Goal: Task Accomplishment & Management: Complete application form

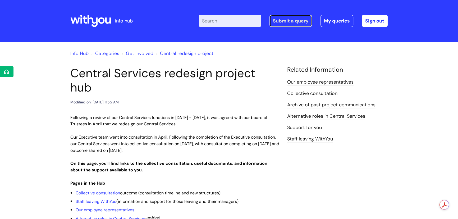
click at [293, 20] on link "Submit a query" at bounding box center [290, 21] width 43 height 12
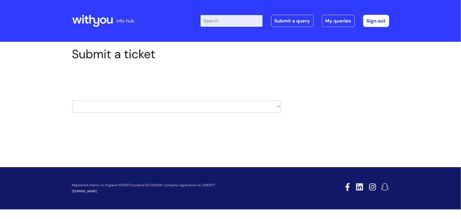
click at [152, 108] on select "HR / People IT and Support Clinical Drug Alerts Finance Accounts Data Support T…" at bounding box center [176, 106] width 209 height 12
select select "it_and_support"
click at [72, 100] on select "HR / People IT and Support Clinical Drug Alerts Finance Accounts Data Support T…" at bounding box center [176, 106] width 209 height 12
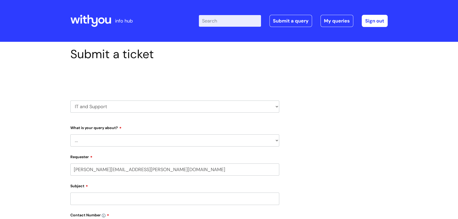
click at [140, 139] on select "... Mobile Phone Reset & MFA Accounts, Starters and Leavers IT Hardware issue I…" at bounding box center [174, 140] width 209 height 12
select select "Mobile Phone Reset & MFA"
click at [70, 134] on select "... Mobile Phone Reset & MFA Accounts, Starters and Leavers IT Hardware issue I…" at bounding box center [174, 140] width 209 height 12
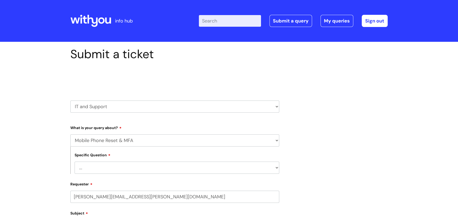
click at [145, 170] on select "... Support with Mobile Phone Reset & MFA" at bounding box center [177, 167] width 204 height 12
select select "Support with Mobile Phone Reset & MFA"
click at [75, 161] on select "... Support with Mobile Phone Reset & MFA" at bounding box center [177, 167] width 204 height 12
click at [111, 107] on select "HR / People IT and Support Clinical Drug Alerts Finance Accounts Data Support T…" at bounding box center [174, 106] width 209 height 12
select select "surrey_nhs_talking_therapies"
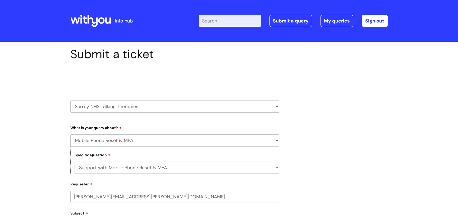
click at [70, 100] on select "HR / People IT and Support Clinical Drug Alerts Finance Accounts Data Support T…" at bounding box center [174, 106] width 209 height 12
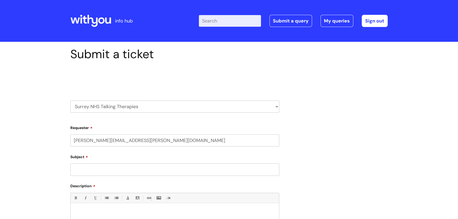
click at [115, 106] on select "HR / People IT and Support Clinical Drug Alerts Finance Accounts Data Support T…" at bounding box center [174, 106] width 209 height 12
select select "hr_/_people"
click at [70, 100] on select "HR / People IT and Support Clinical Drug Alerts Finance Accounts Data Support T…" at bounding box center [174, 106] width 209 height 12
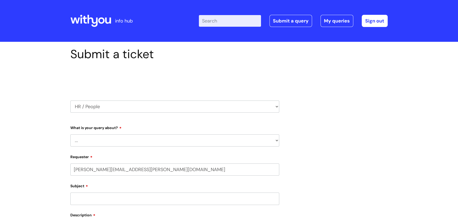
click at [97, 107] on select "HR / People IT and Support Clinical Drug Alerts Finance Accounts Data Support T…" at bounding box center [174, 106] width 209 height 12
select select "it_and_support"
click at [70, 100] on select "HR / People IT and Support Clinical Drug Alerts Finance Accounts Data Support T…" at bounding box center [174, 106] width 209 height 12
click at [114, 138] on select "... Mobile Phone Reset & MFA Accounts, Starters and Leavers IT Hardware issue I…" at bounding box center [174, 140] width 209 height 12
click at [142, 103] on select "HR / People IT and Support Clinical Drug Alerts Finance Accounts Data Support T…" at bounding box center [174, 106] width 209 height 12
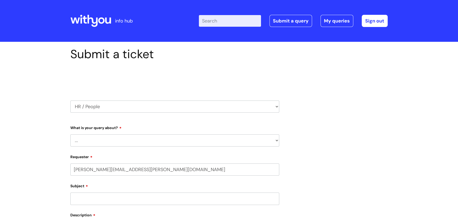
click at [102, 103] on select "HR / People IT and Support Clinical Drug Alerts Finance Accounts Data Support T…" at bounding box center [174, 106] width 209 height 12
click at [111, 108] on select "HR / People IT and Support Clinical Drug Alerts Finance Accounts Data Support T…" at bounding box center [174, 106] width 209 height 12
